Goal: Find contact information: Find contact information

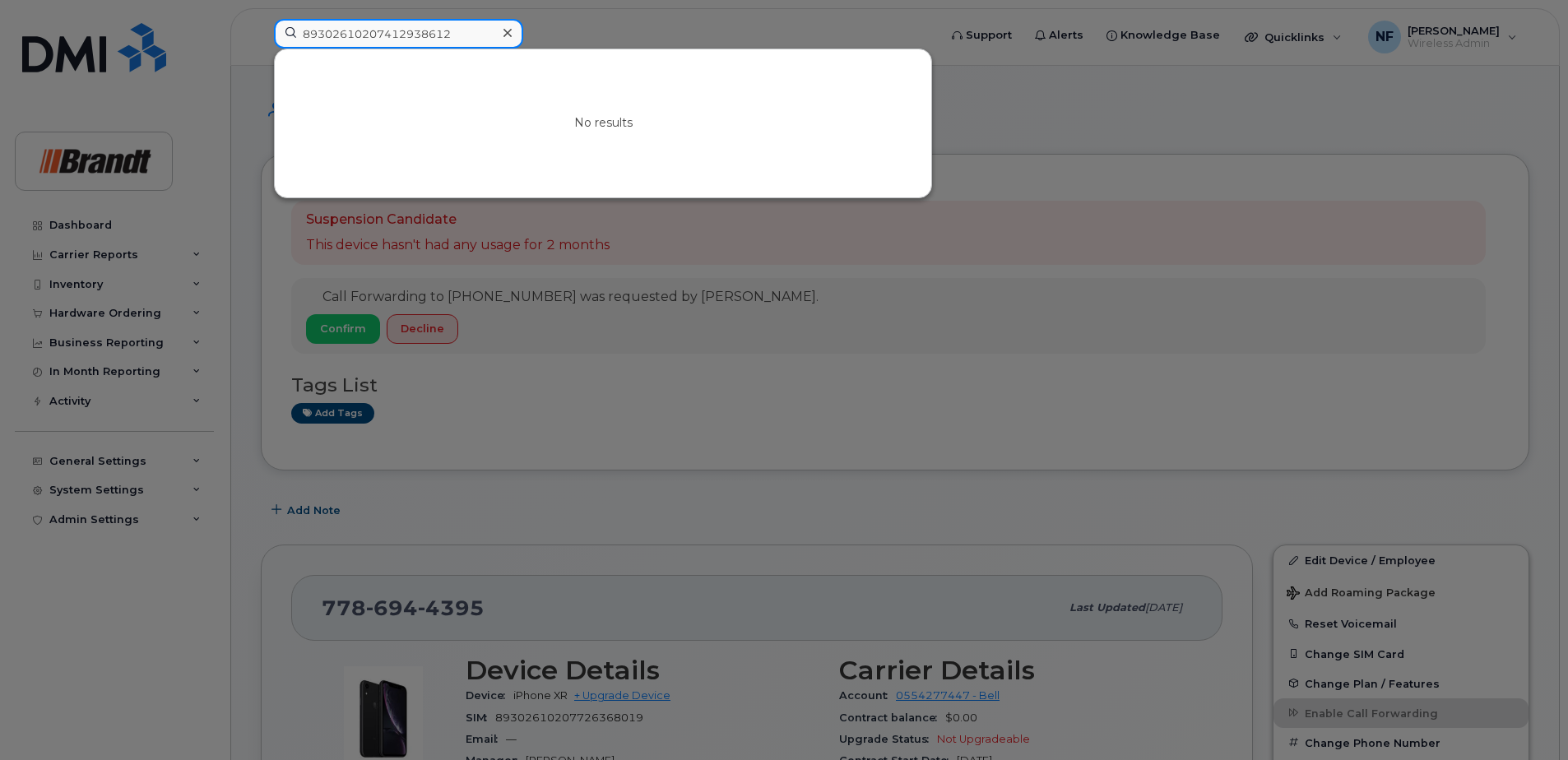
drag, startPoint x: 432, startPoint y: 40, endPoint x: 307, endPoint y: 38, distance: 125.0
click at [307, 38] on input "89302610207412938612" at bounding box center [398, 33] width 250 height 30
type input "8"
type input "andy s"
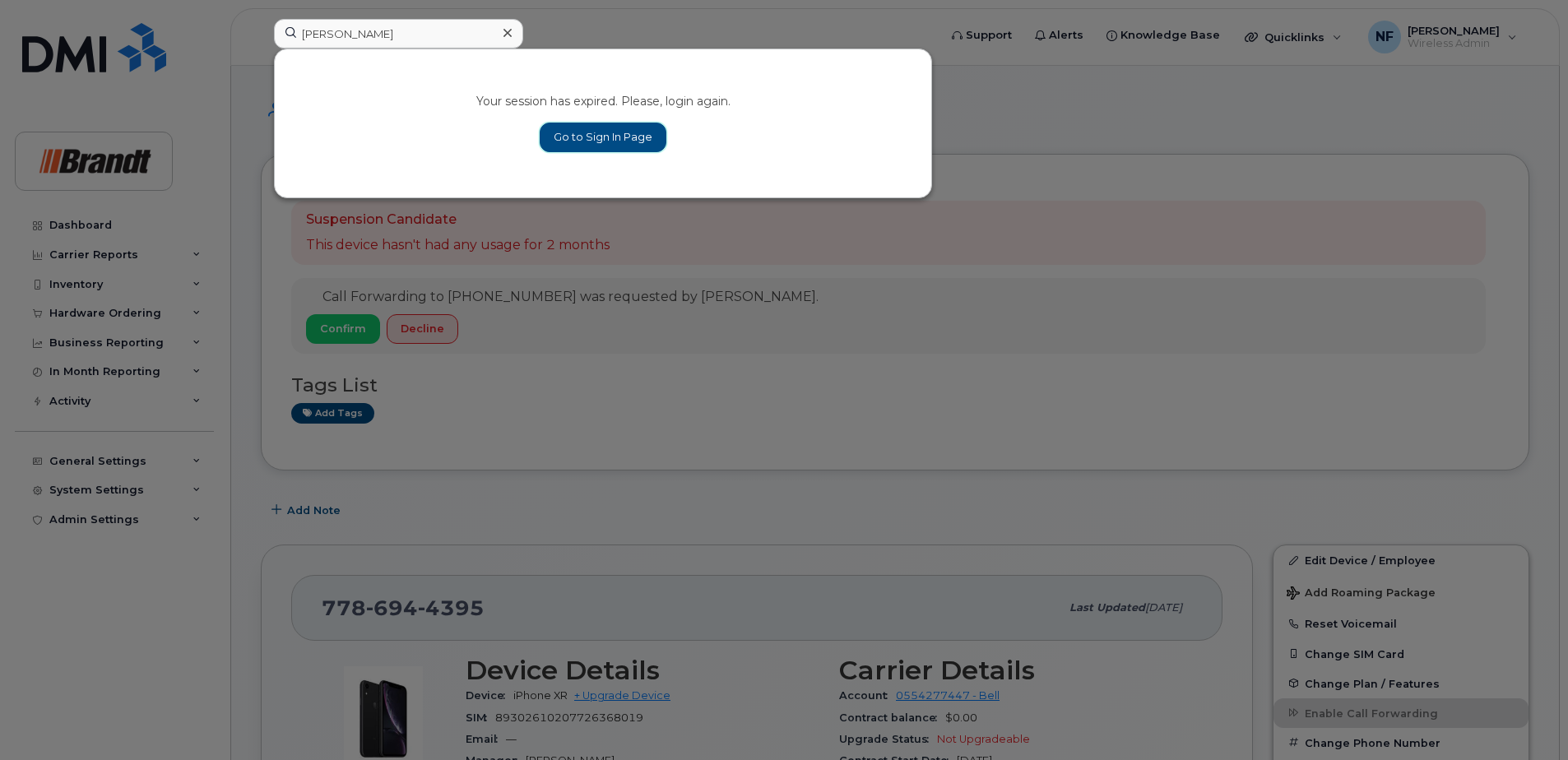
click at [609, 151] on link "Go to Sign In Page" at bounding box center [603, 137] width 127 height 30
drag, startPoint x: 609, startPoint y: 140, endPoint x: 644, endPoint y: 203, distance: 72.1
click at [609, 140] on link "Go to Sign In Page" at bounding box center [603, 137] width 127 height 30
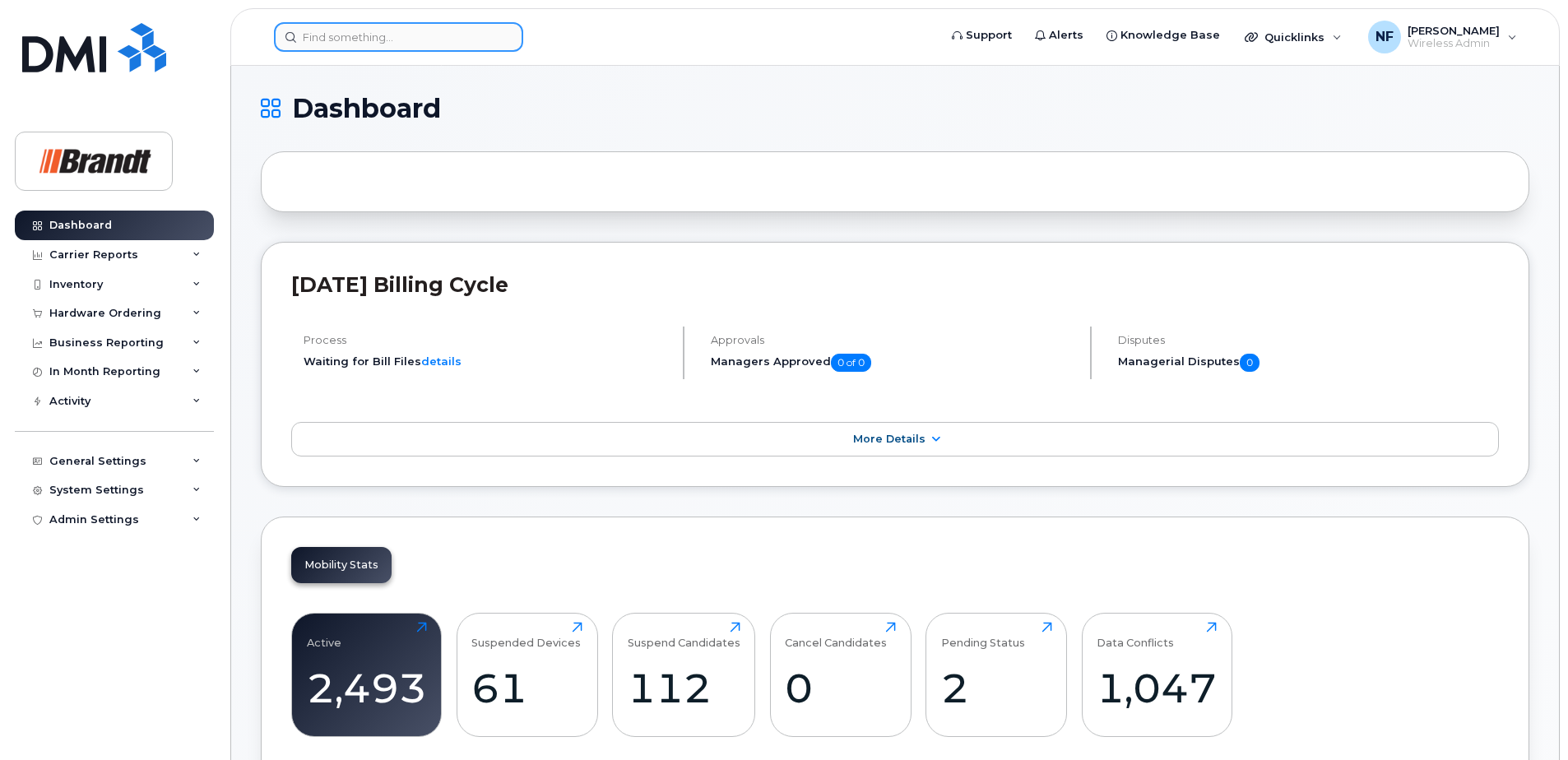
click at [447, 30] on input at bounding box center [398, 37] width 250 height 30
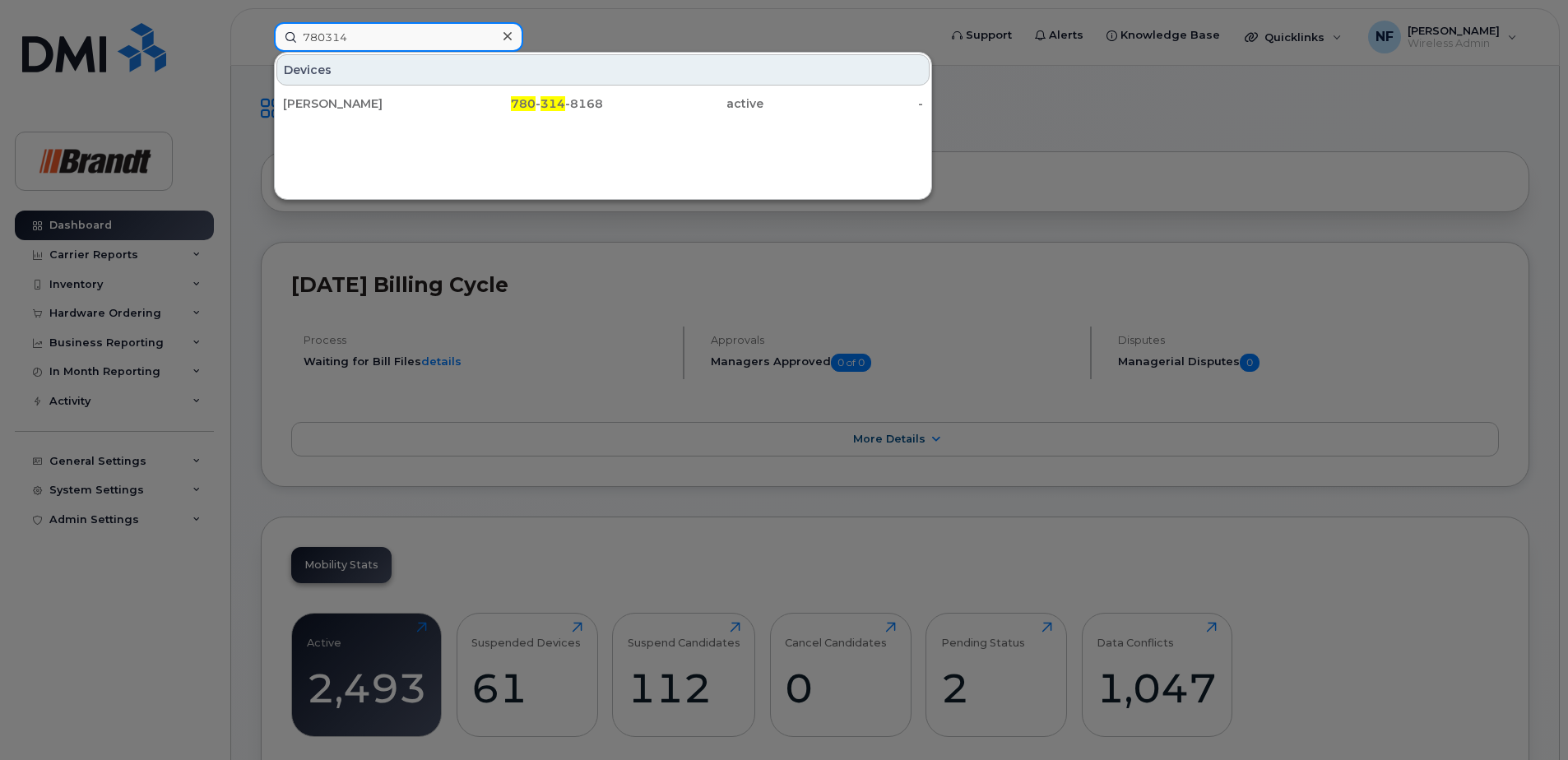
type input "780314"
drag, startPoint x: 450, startPoint y: 98, endPoint x: 513, endPoint y: 130, distance: 70.7
click at [450, 98] on div "780 - 314 -8168" at bounding box center [523, 104] width 160 height 16
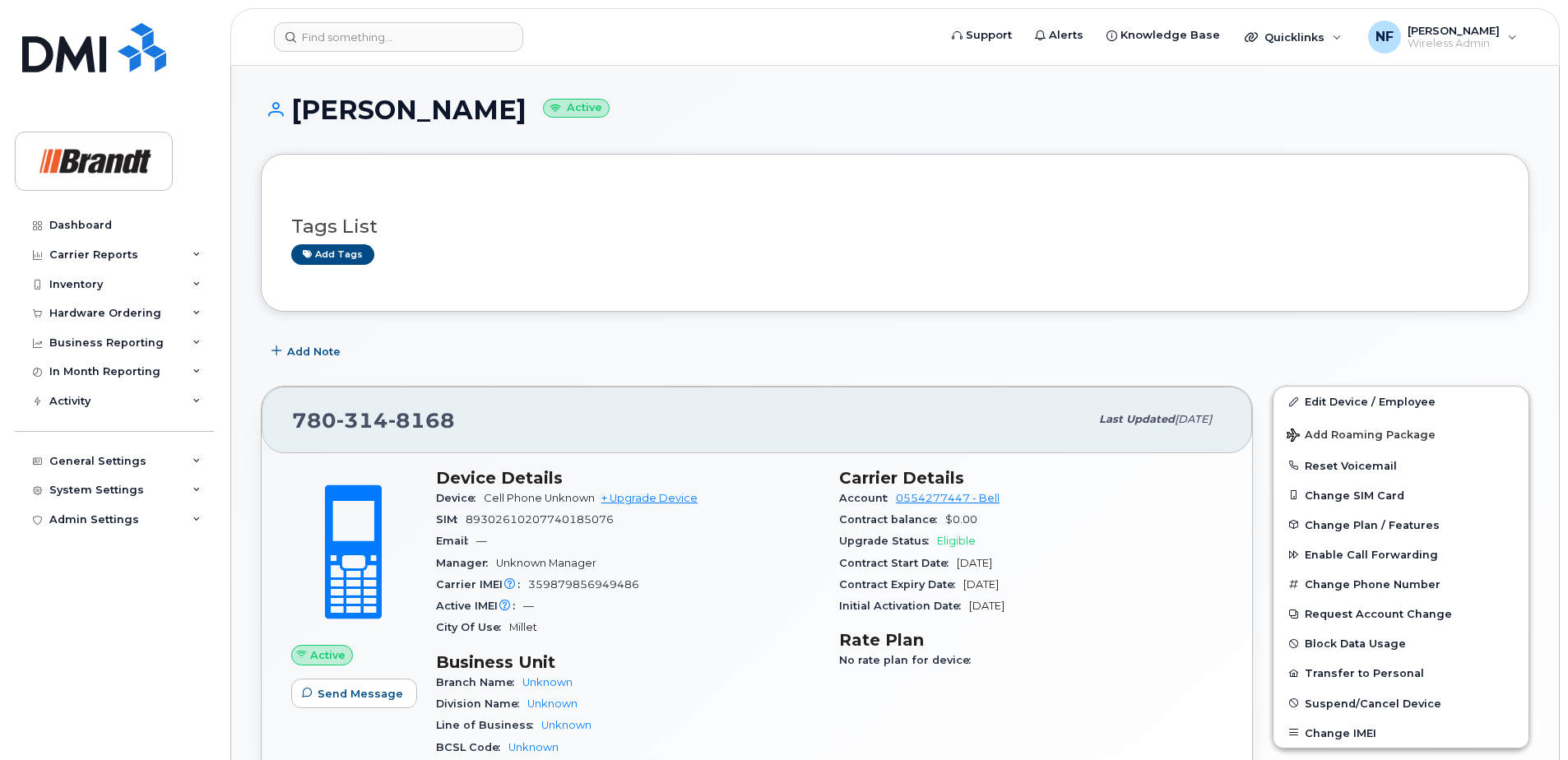
click at [405, 424] on span "8168" at bounding box center [422, 421] width 66 height 25
copy span "780 314 8168"
drag, startPoint x: 437, startPoint y: 412, endPoint x: 458, endPoint y: 438, distance: 33.4
click at [437, 412] on span "8168" at bounding box center [422, 421] width 66 height 25
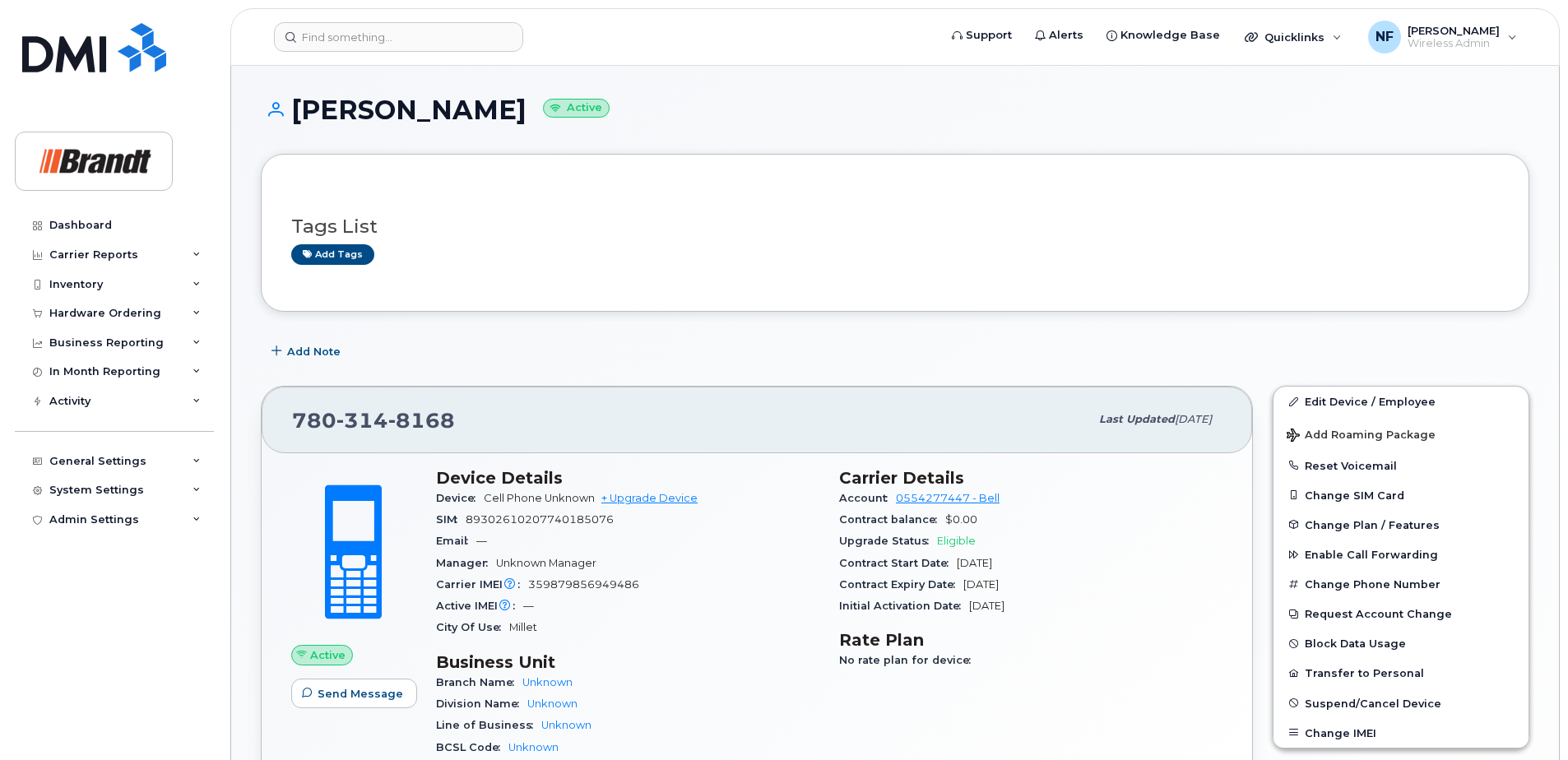
click at [439, 428] on span "8168" at bounding box center [422, 421] width 66 height 25
copy span "780 314 8168"
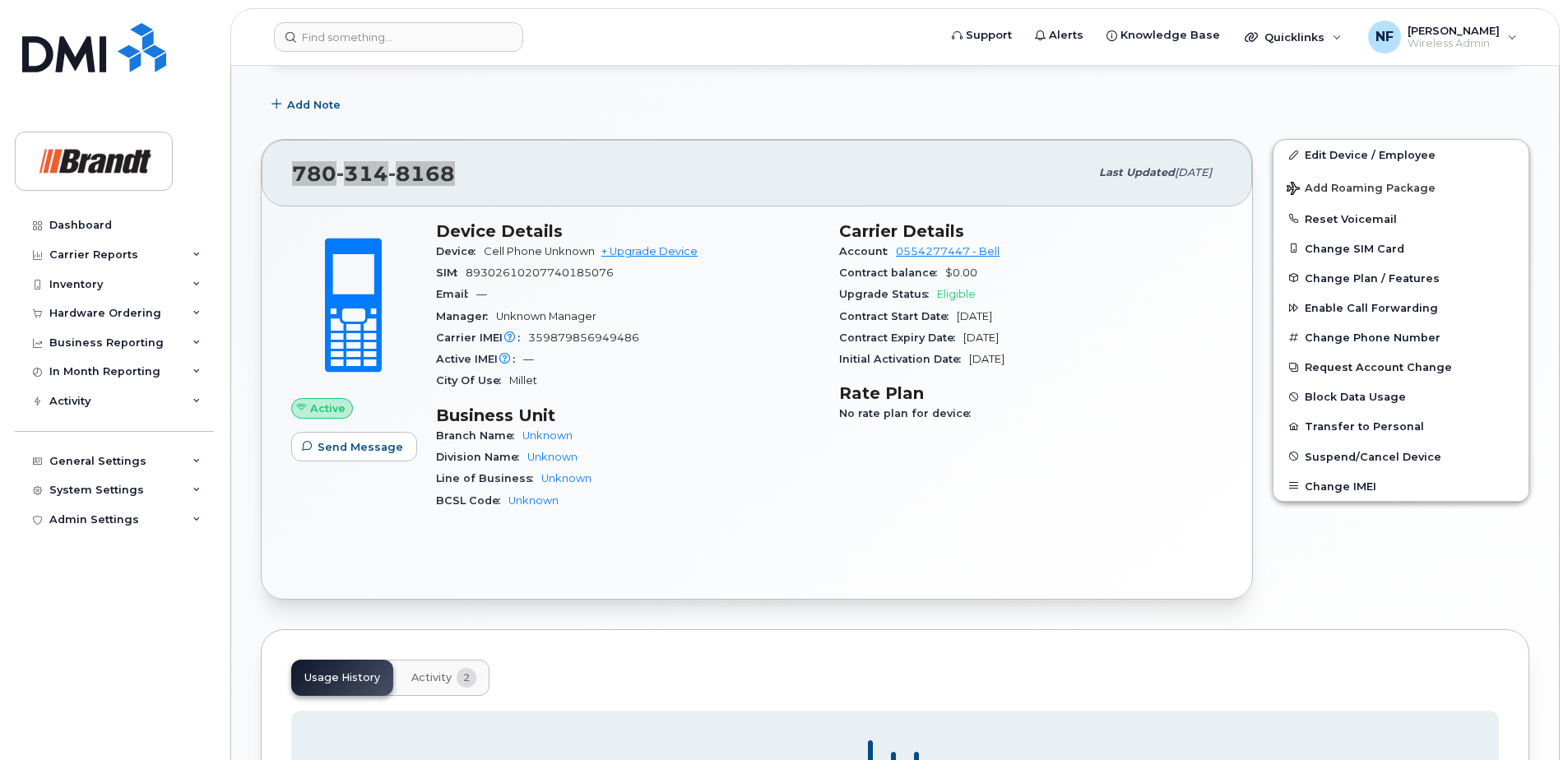
scroll to position [329, 0]
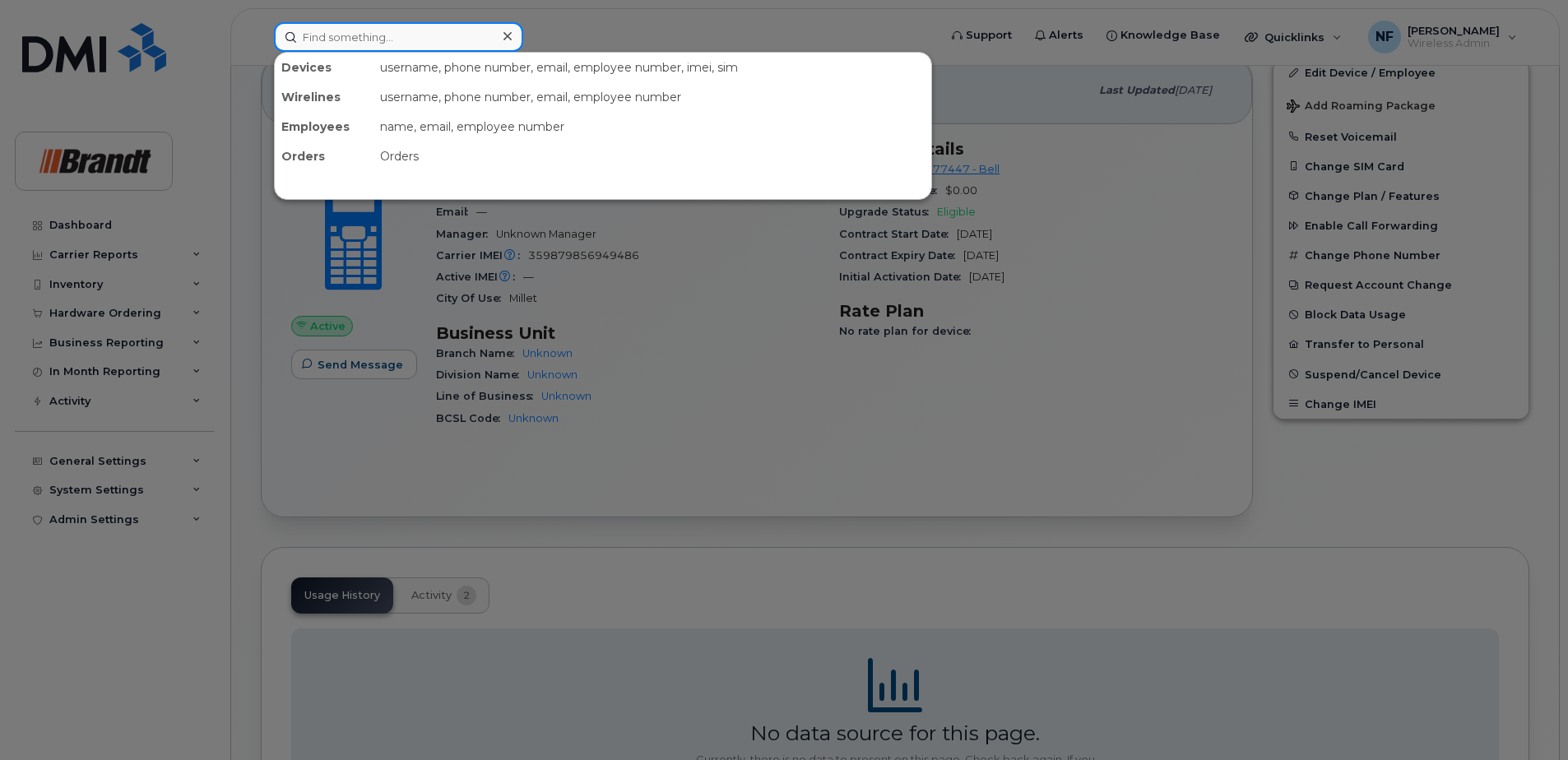
click at [405, 30] on input at bounding box center [398, 37] width 250 height 30
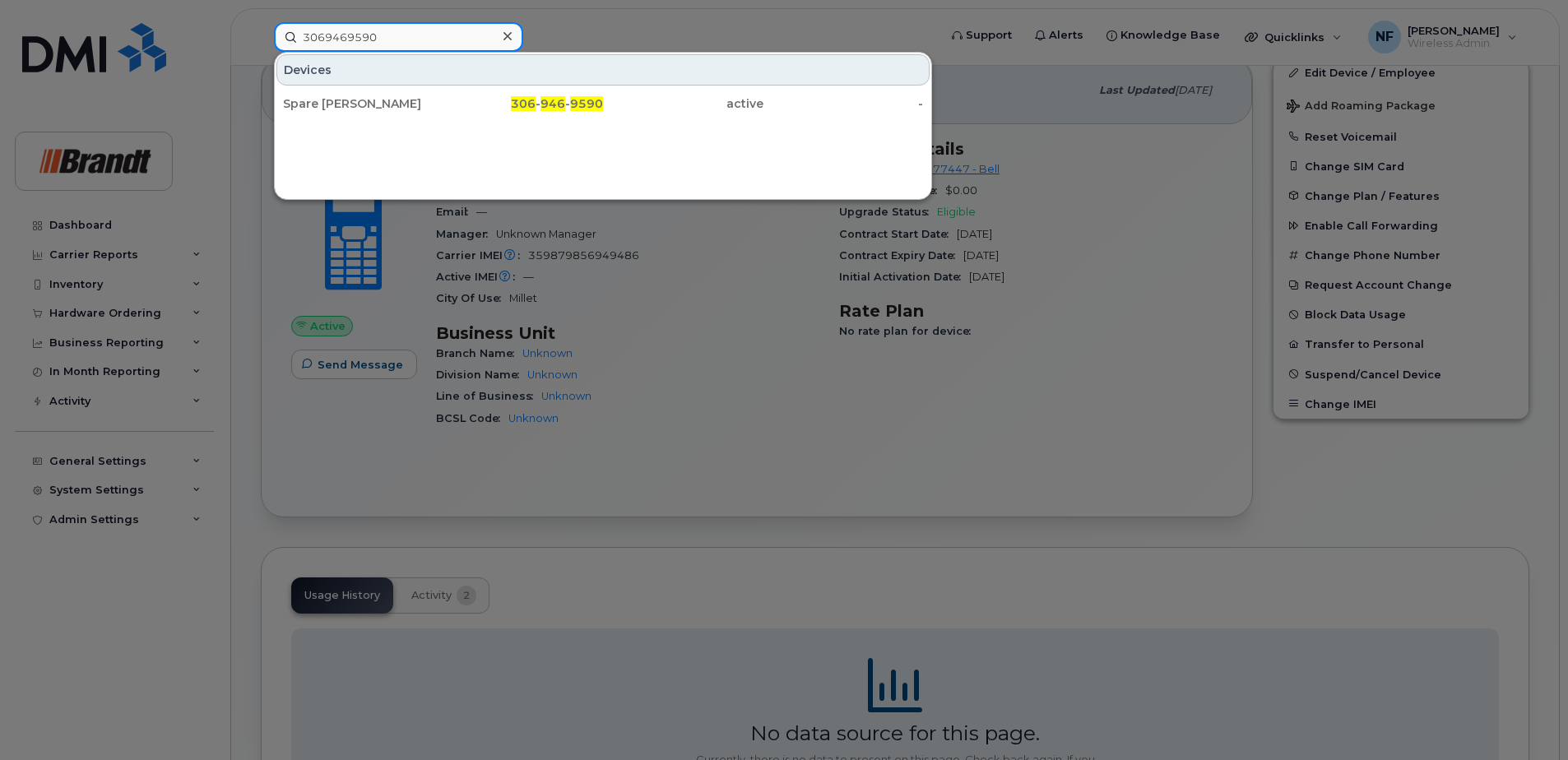
type input "3069469590"
drag, startPoint x: 475, startPoint y: 97, endPoint x: 334, endPoint y: 145, distance: 148.9
click at [475, 97] on div "306 - 946 - 9590" at bounding box center [523, 104] width 160 height 16
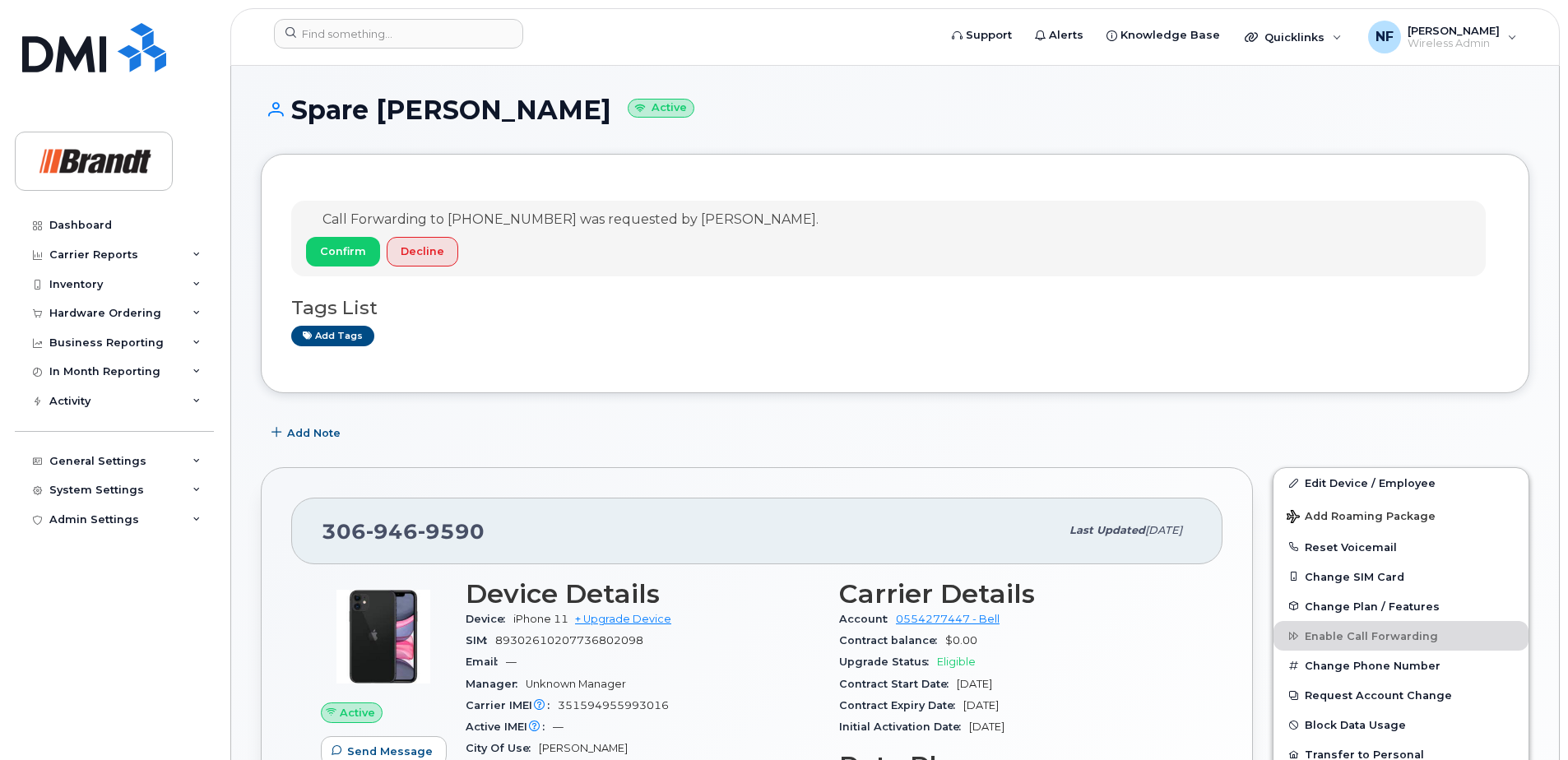
click at [437, 49] on div at bounding box center [600, 37] width 679 height 36
click at [438, 43] on input at bounding box center [398, 33] width 250 height 30
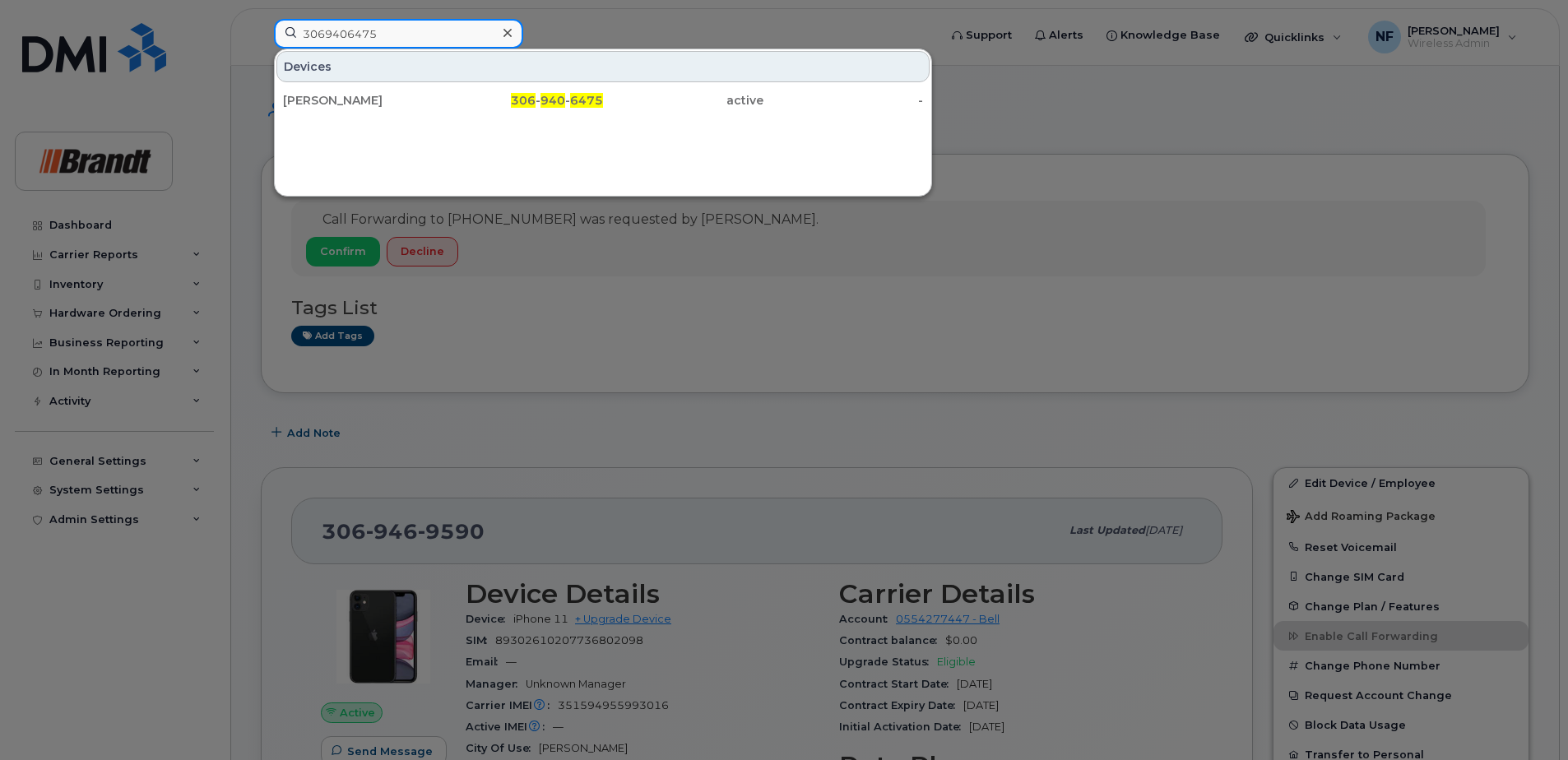
type input "3069406475"
click at [463, 96] on div "306 - 940 - 6475" at bounding box center [523, 100] width 160 height 16
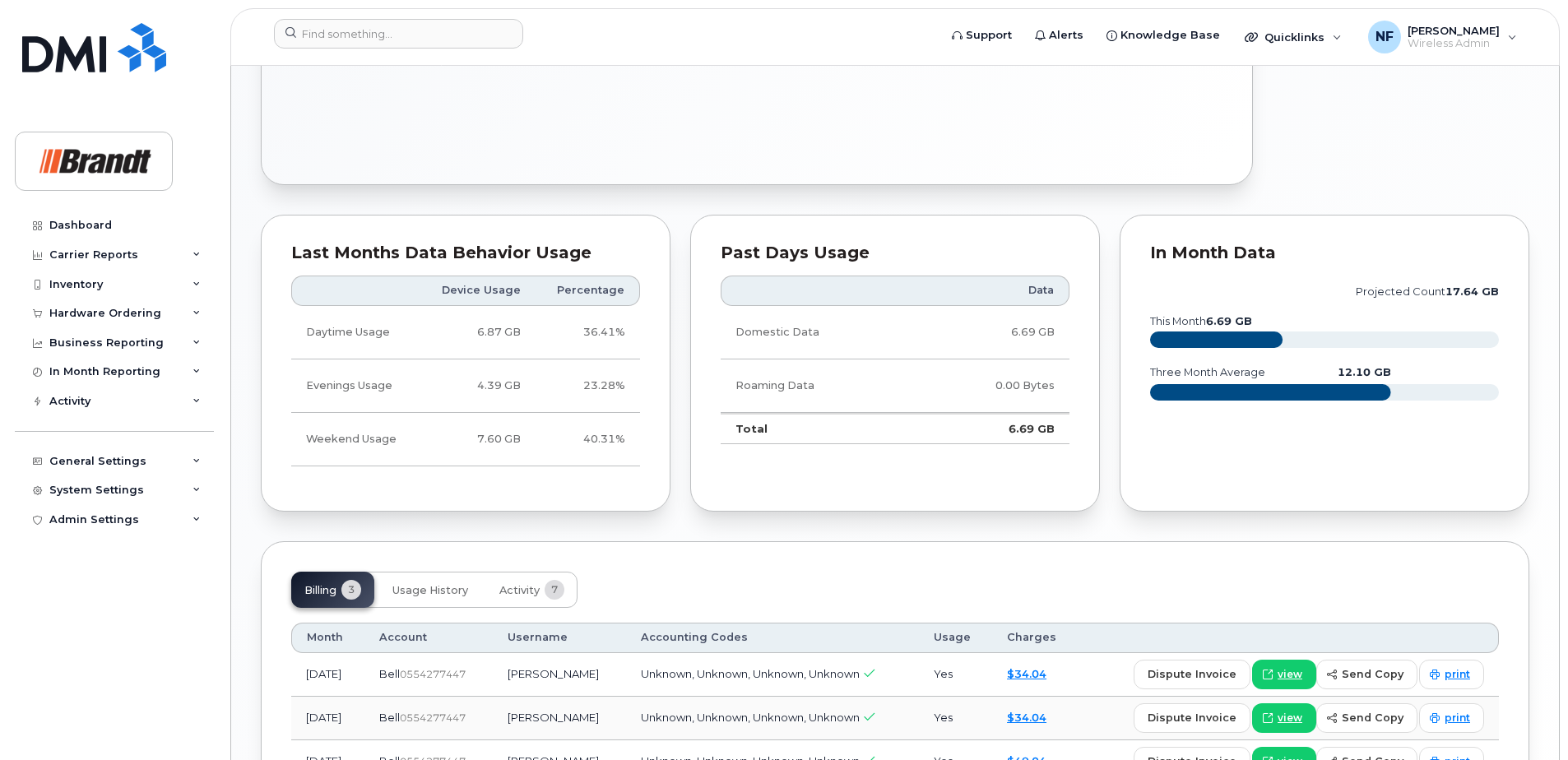
scroll to position [892, 0]
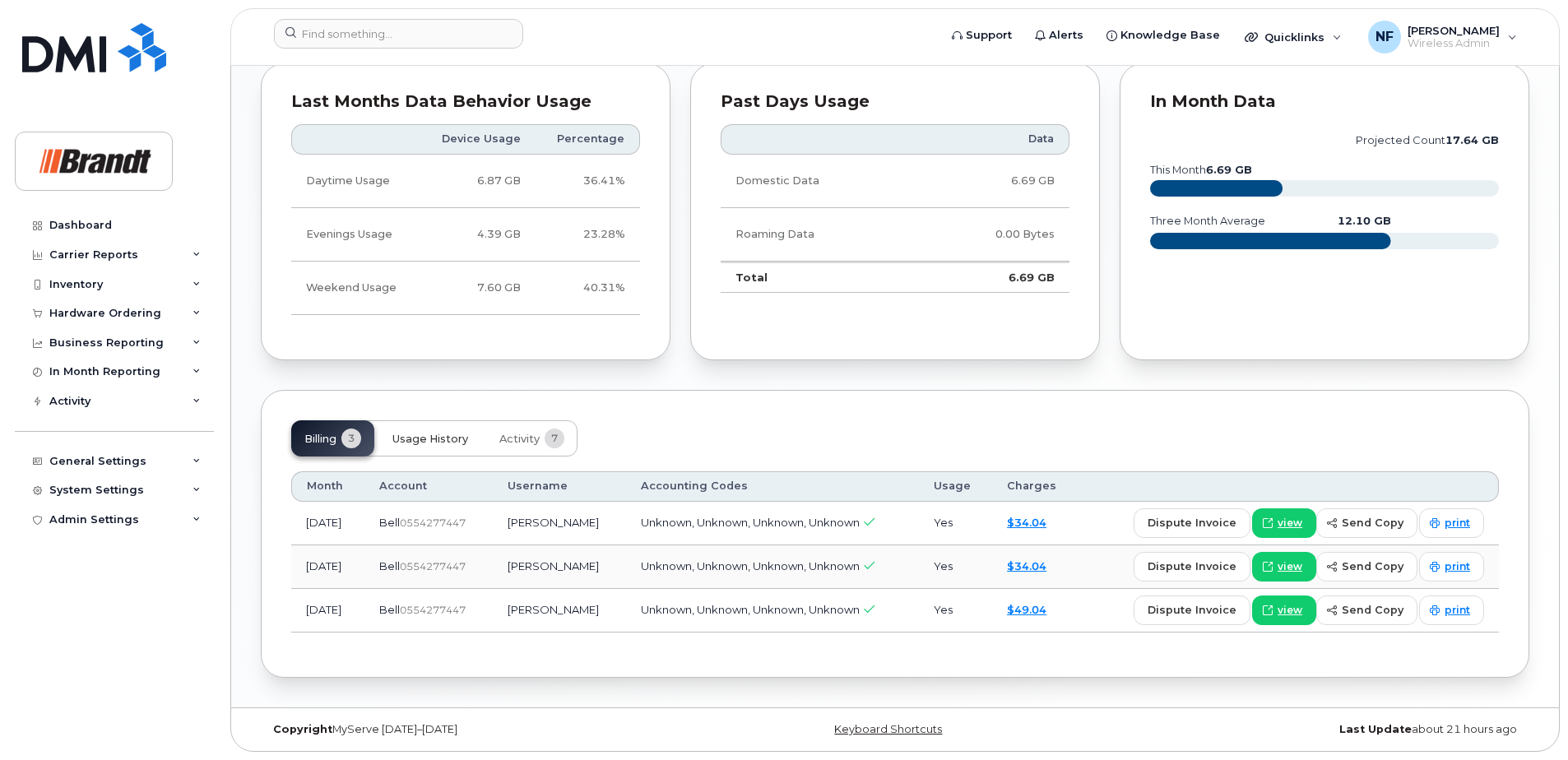
click at [463, 437] on span "Usage History" at bounding box center [430, 439] width 76 height 13
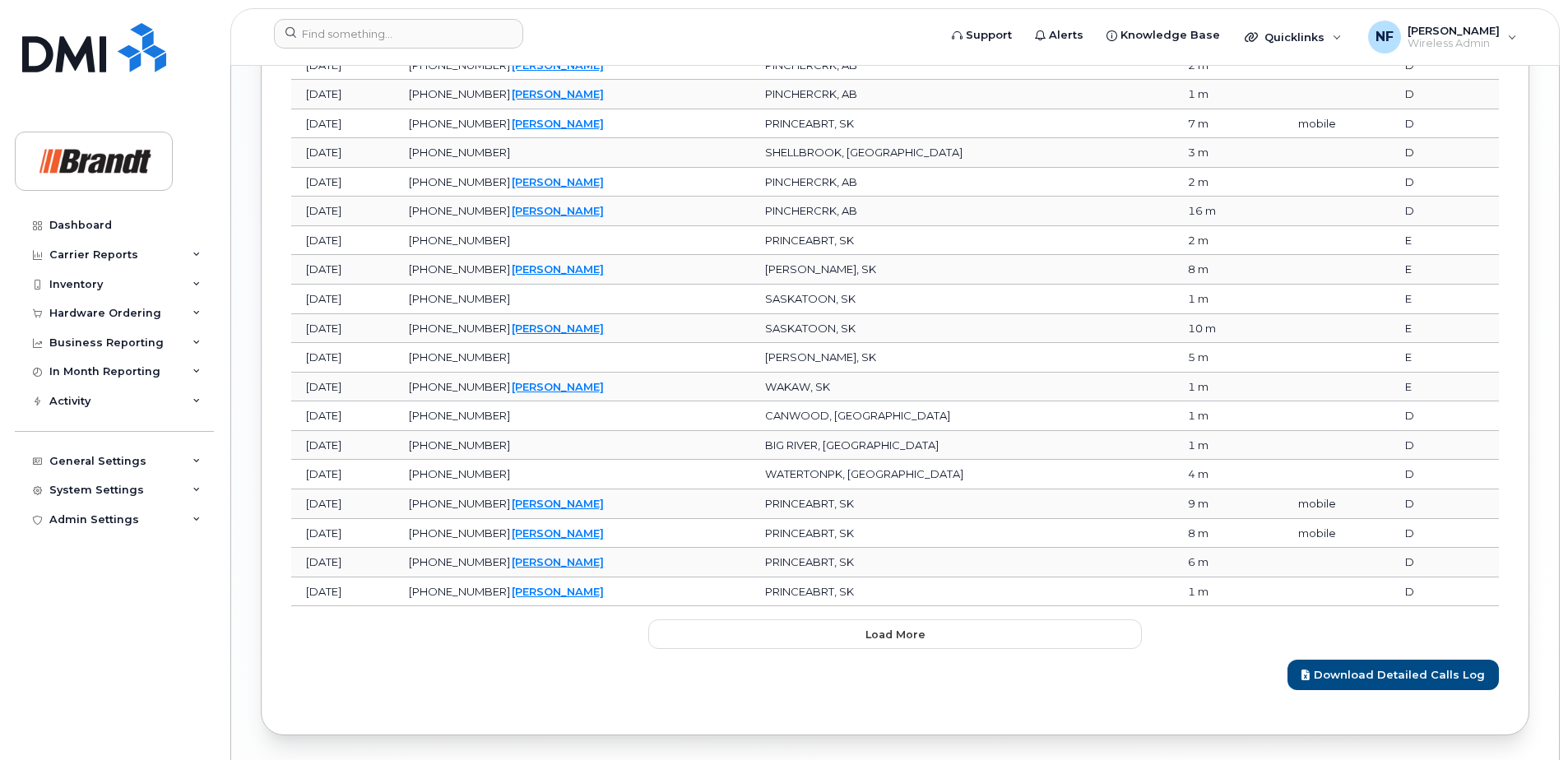
scroll to position [1563, 0]
